Goal: Connect with others: Connect with others

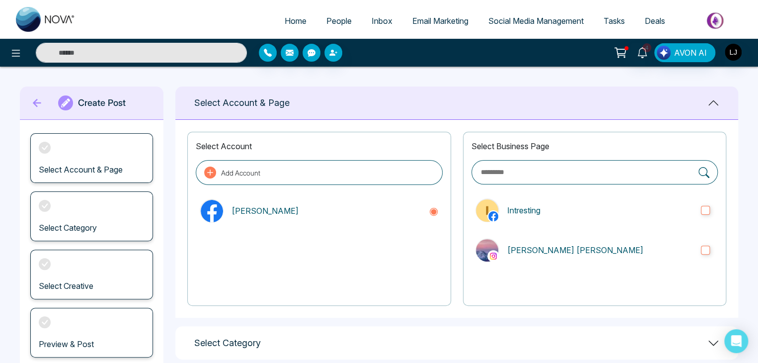
click at [285, 20] on span "Home" at bounding box center [296, 21] width 22 height 10
select select "*"
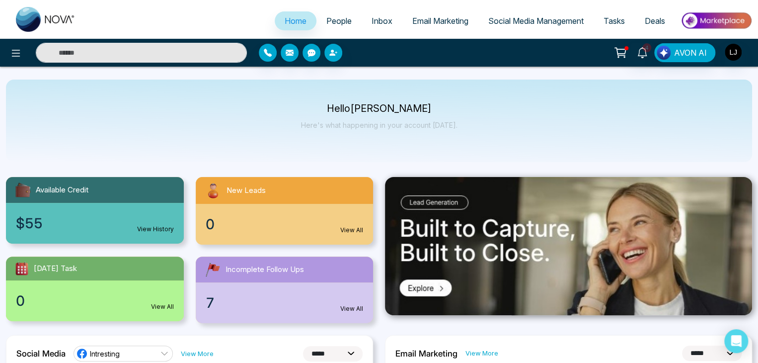
click at [334, 26] on link "People" at bounding box center [338, 20] width 45 height 19
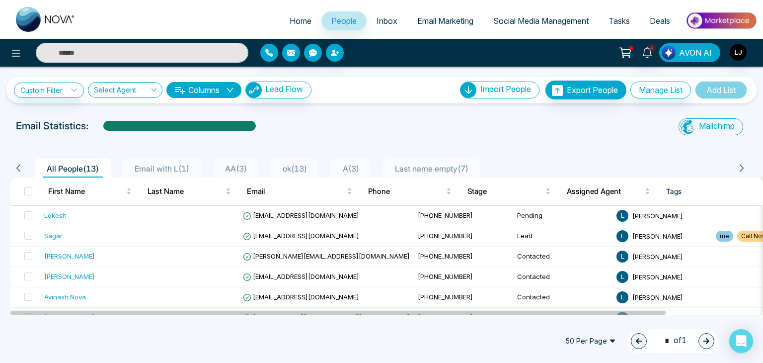
click at [686, 45] on button "AVON AI" at bounding box center [689, 52] width 61 height 19
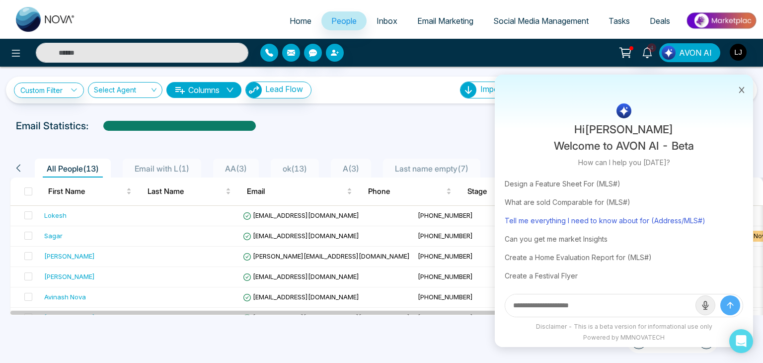
scroll to position [60, 0]
drag, startPoint x: 747, startPoint y: 86, endPoint x: 747, endPoint y: 181, distance: 95.4
click at [747, 181] on div "Hi [PERSON_NAME] Welcome to AVON AI - Beta How can I help you [DATE]? Trending …" at bounding box center [624, 211] width 258 height 272
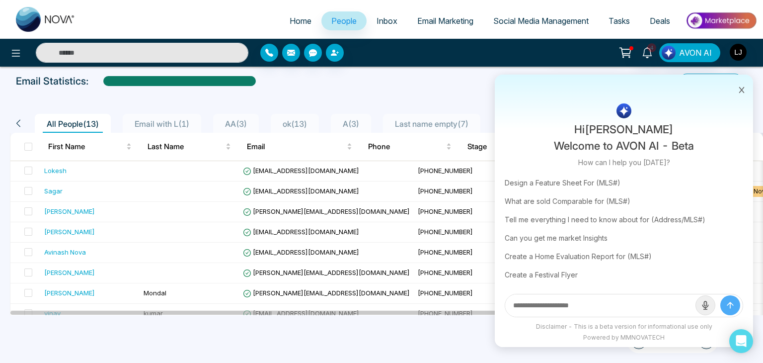
scroll to position [0, 0]
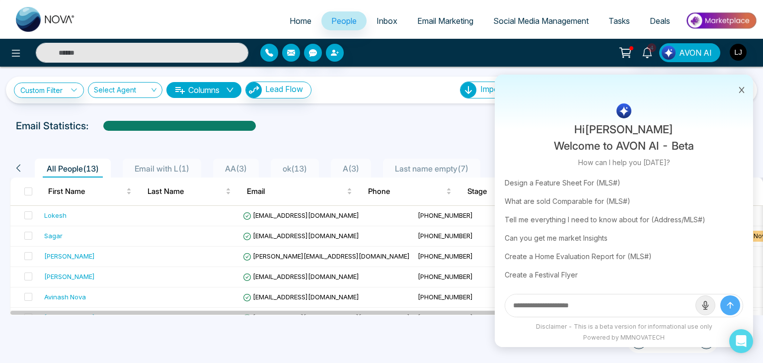
click at [742, 90] on icon at bounding box center [741, 90] width 5 height 6
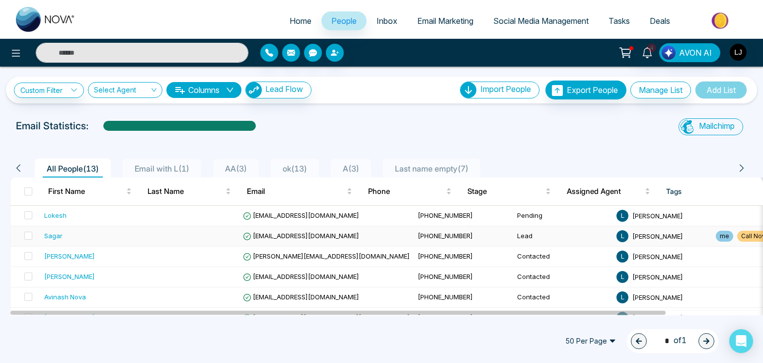
click at [283, 235] on span "[EMAIL_ADDRESS][DOMAIN_NAME]" at bounding box center [301, 236] width 116 height 8
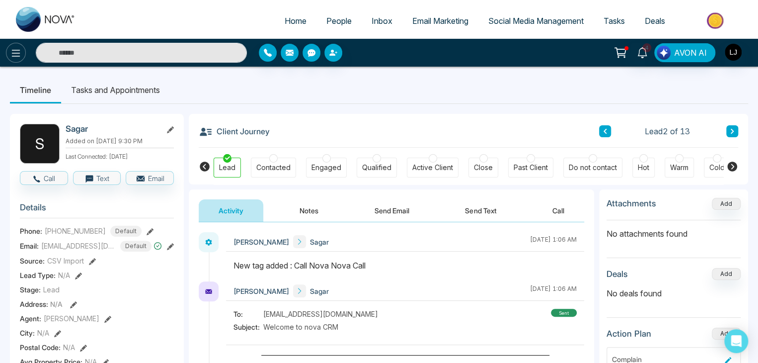
click at [14, 54] on icon at bounding box center [16, 53] width 12 height 12
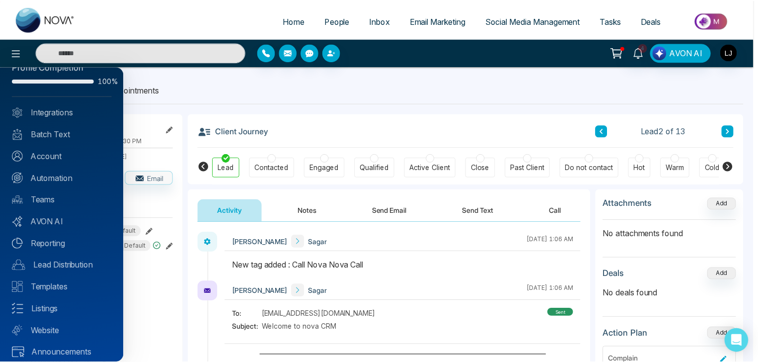
scroll to position [28, 0]
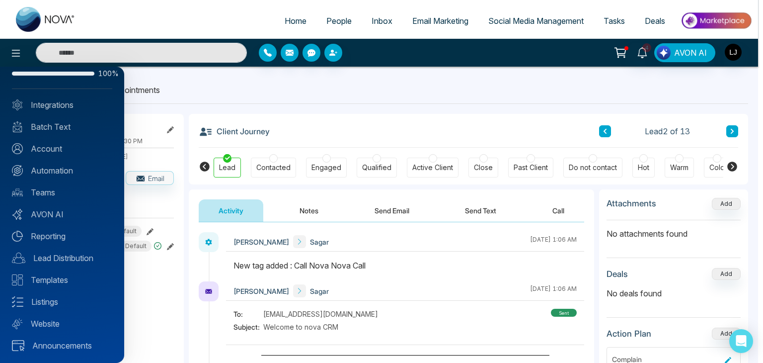
click at [291, 100] on div at bounding box center [381, 181] width 763 height 363
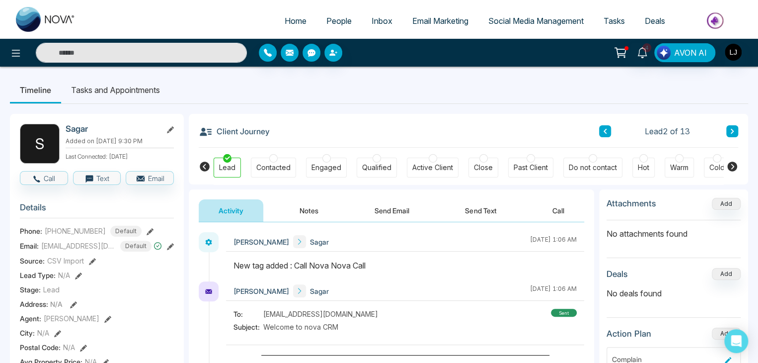
click at [734, 167] on icon at bounding box center [732, 166] width 10 height 10
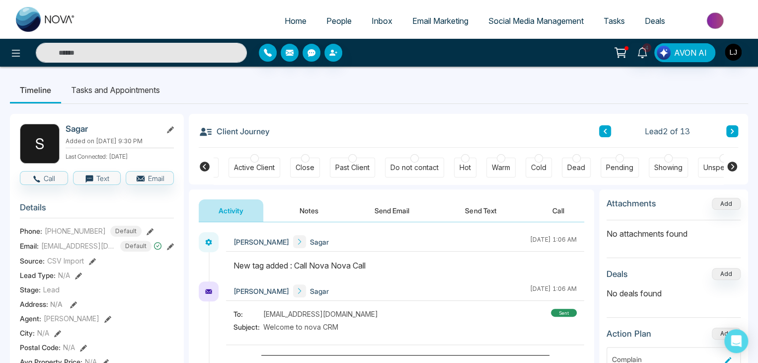
click at [734, 167] on icon at bounding box center [732, 166] width 10 height 10
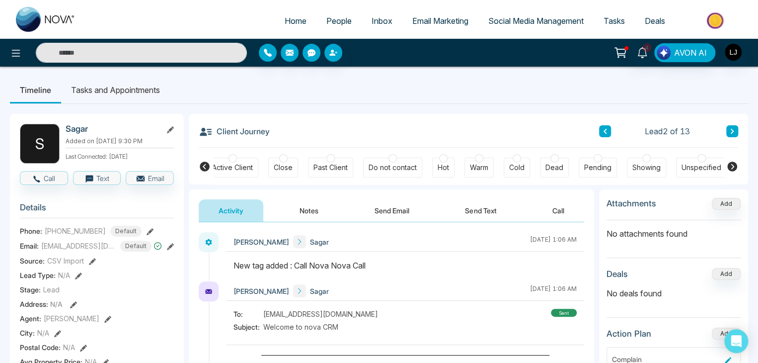
click at [202, 165] on icon at bounding box center [205, 166] width 10 height 10
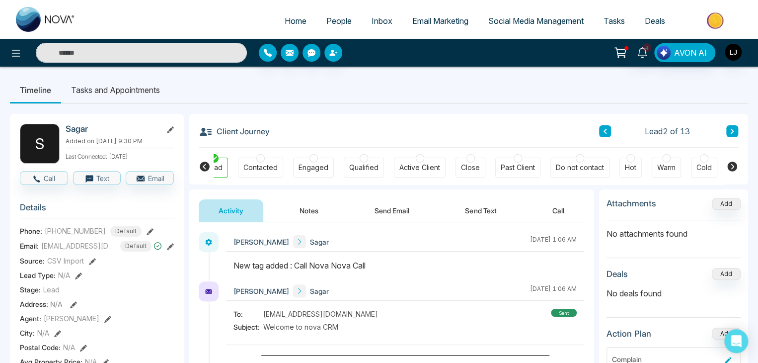
click at [202, 165] on icon at bounding box center [205, 166] width 10 height 10
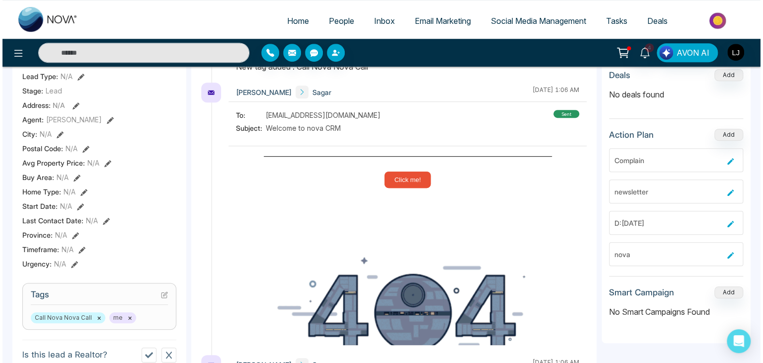
scroll to position [0, 0]
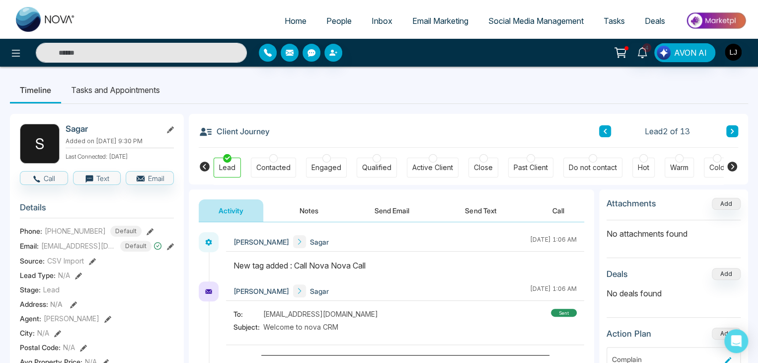
click at [326, 20] on span "People" at bounding box center [338, 21] width 25 height 10
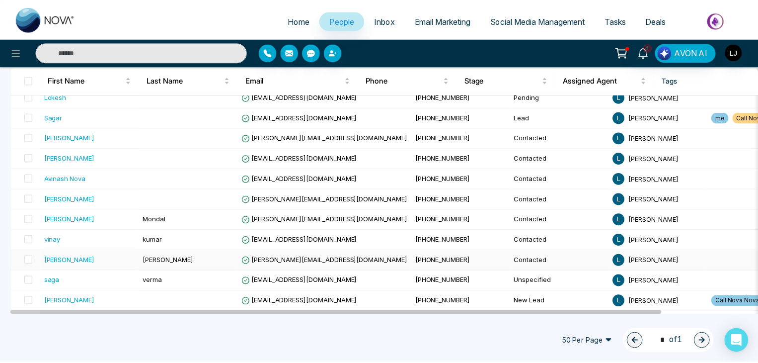
scroll to position [159, 0]
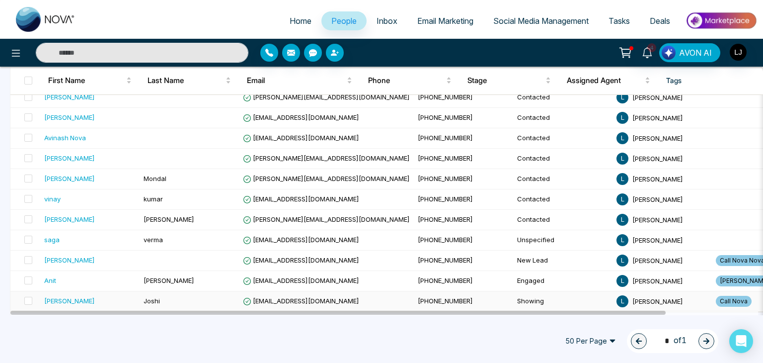
click at [288, 300] on span "[EMAIL_ADDRESS][DOMAIN_NAME]" at bounding box center [301, 301] width 116 height 8
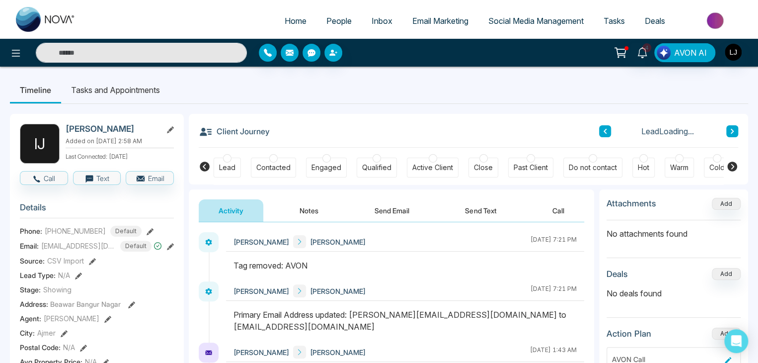
click at [561, 206] on button "Call" at bounding box center [559, 210] width 52 height 22
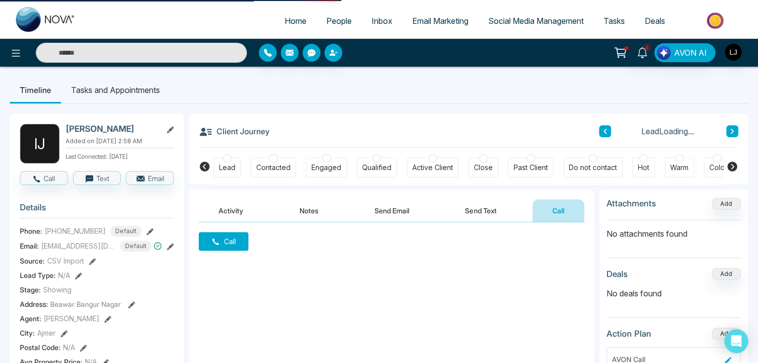
click at [200, 239] on button "Call" at bounding box center [224, 241] width 50 height 18
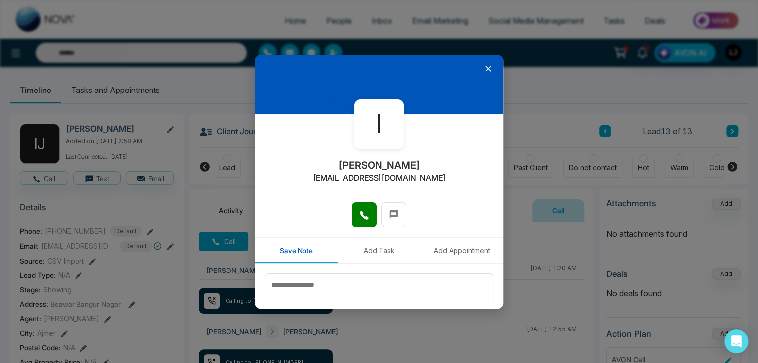
click at [489, 66] on div at bounding box center [379, 85] width 248 height 60
click at [483, 66] on icon at bounding box center [488, 69] width 10 height 10
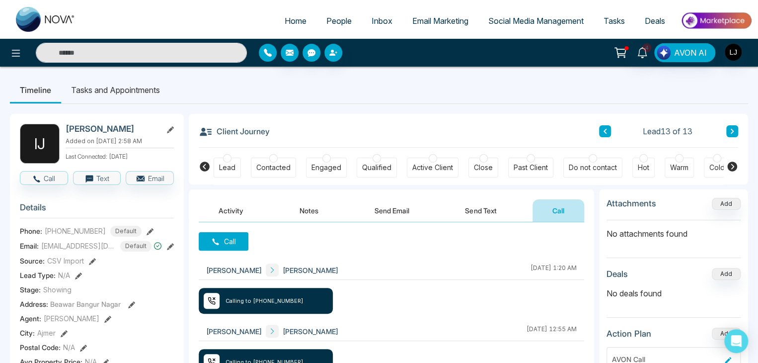
click at [270, 54] on icon "button" at bounding box center [268, 53] width 8 height 8
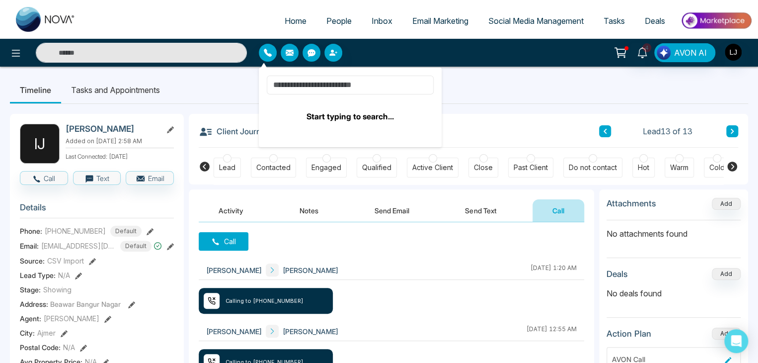
click at [325, 92] on input at bounding box center [350, 85] width 167 height 19
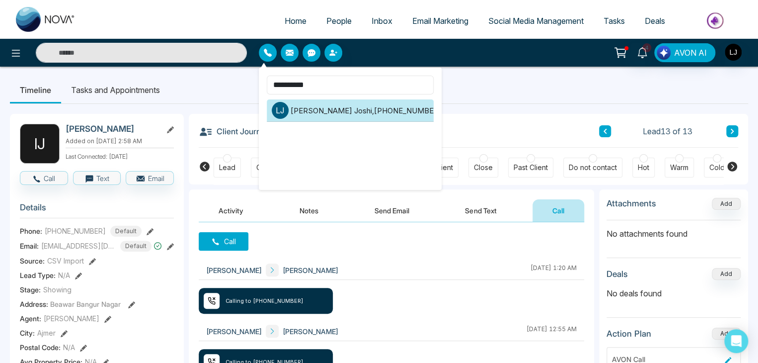
type input "**********"
click at [329, 112] on li "l [PERSON_NAME] , [PHONE_NUMBER]" at bounding box center [350, 110] width 167 height 22
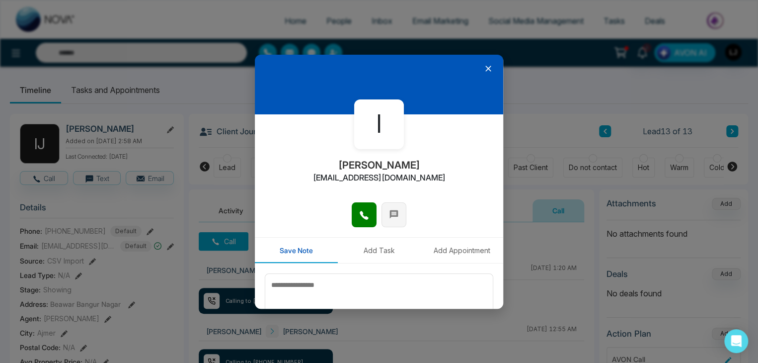
click at [382, 214] on button at bounding box center [394, 214] width 25 height 25
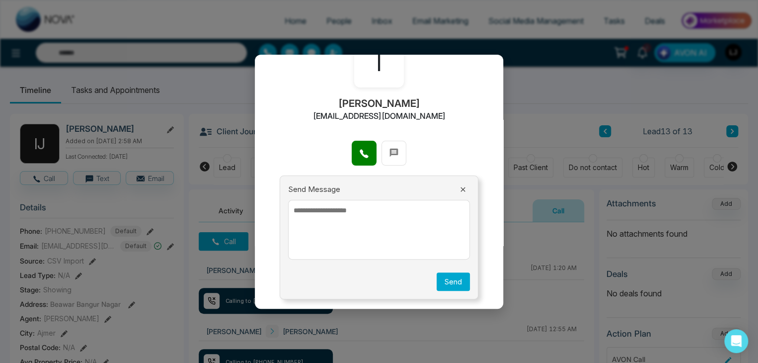
scroll to position [63, 0]
click at [461, 187] on icon at bounding box center [463, 188] width 4 height 4
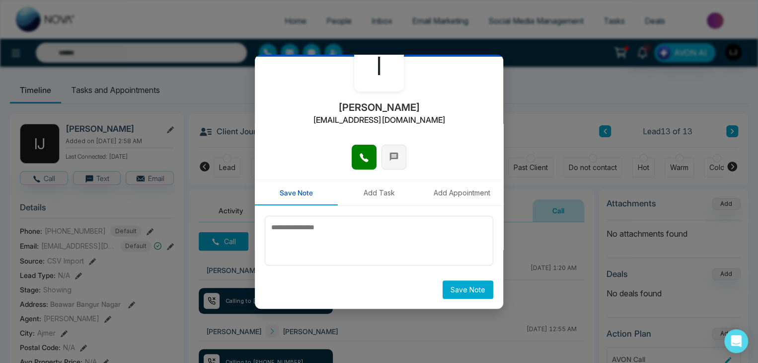
click at [386, 159] on button at bounding box center [394, 157] width 25 height 25
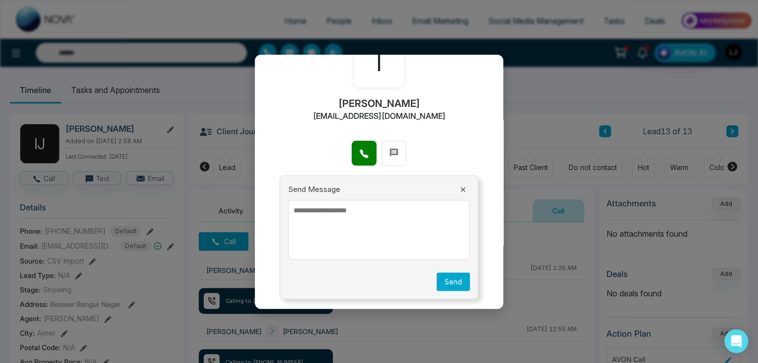
scroll to position [63, 0]
click at [363, 151] on icon at bounding box center [364, 153] width 10 height 10
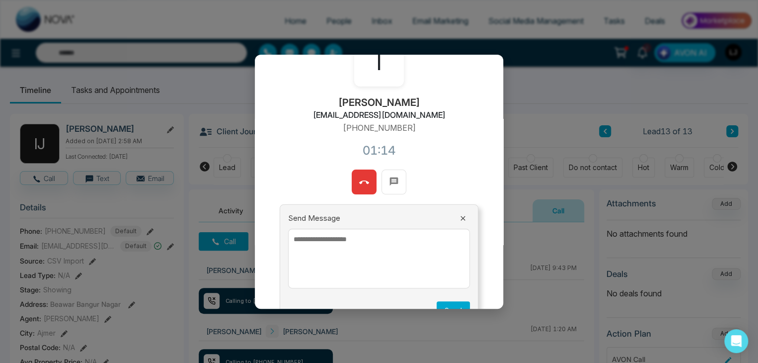
click at [360, 182] on icon at bounding box center [364, 182] width 10 height 10
